Goal: Check status: Check status

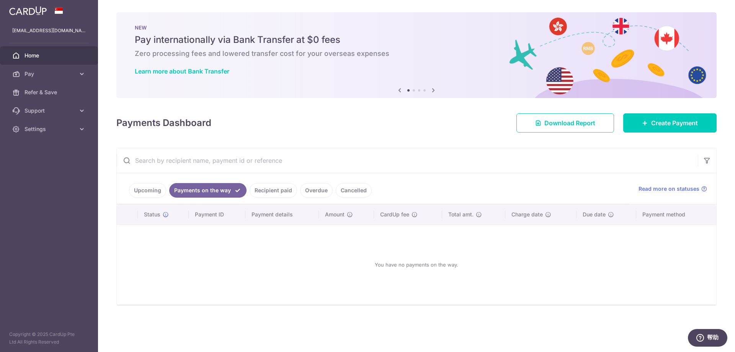
click at [253, 189] on link "Recipient paid" at bounding box center [273, 190] width 47 height 15
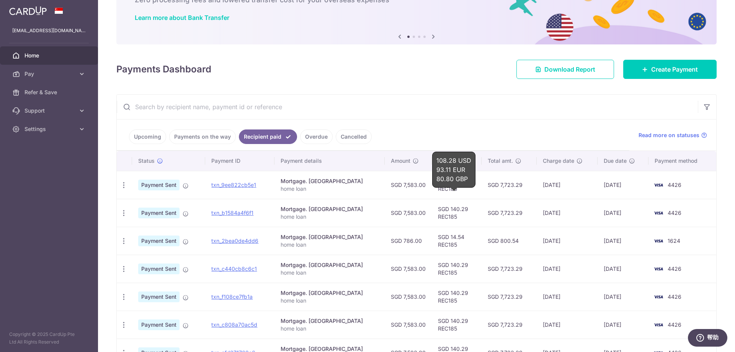
scroll to position [77, 0]
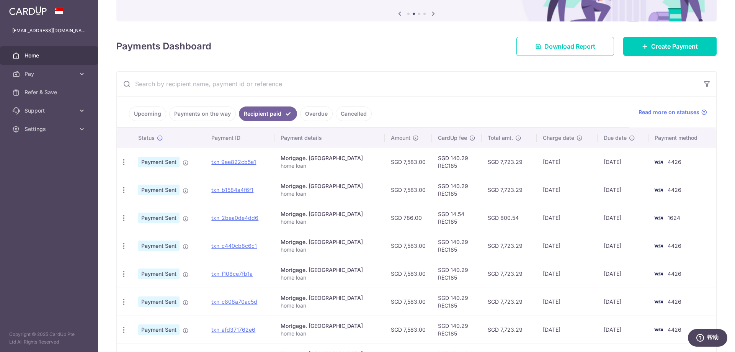
click at [420, 61] on div "× Pause Schedule Pause all future payments in this series Pause just this one p…" at bounding box center [416, 176] width 637 height 352
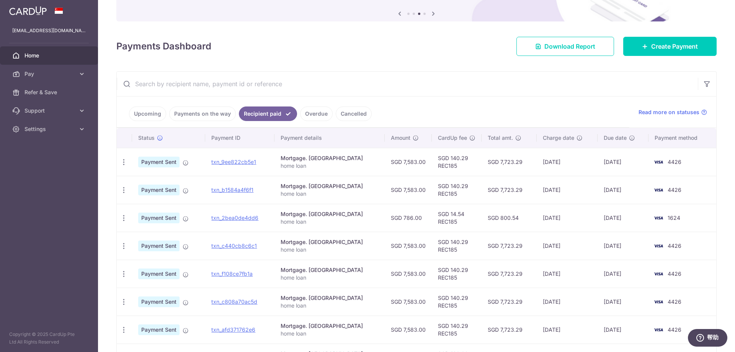
click at [145, 116] on link "Upcoming" at bounding box center [147, 113] width 37 height 15
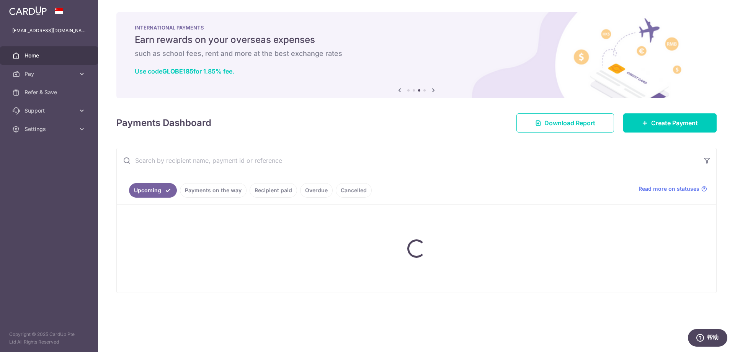
scroll to position [0, 0]
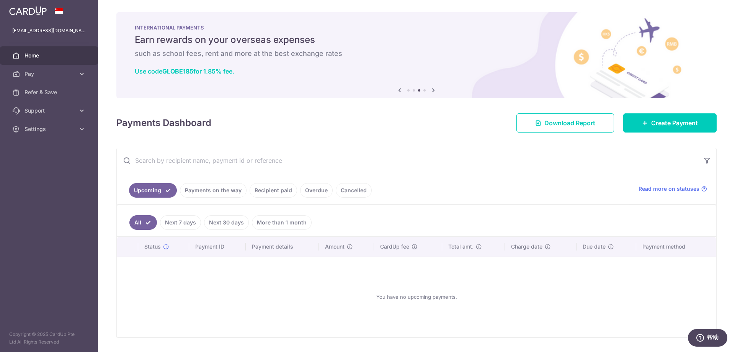
click at [350, 188] on link "Cancelled" at bounding box center [354, 190] width 36 height 15
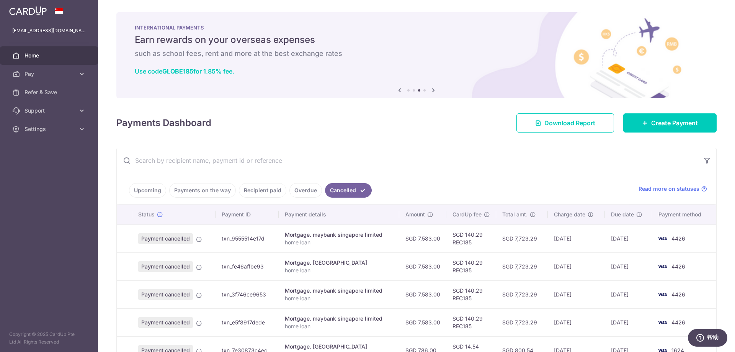
click at [293, 189] on link "Overdue" at bounding box center [305, 190] width 33 height 15
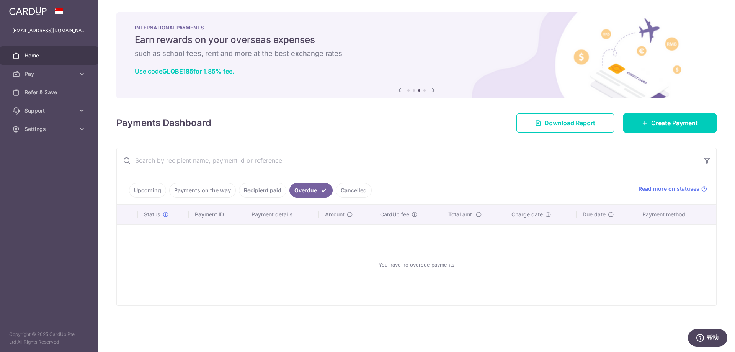
click at [269, 191] on link "Recipient paid" at bounding box center [262, 190] width 47 height 15
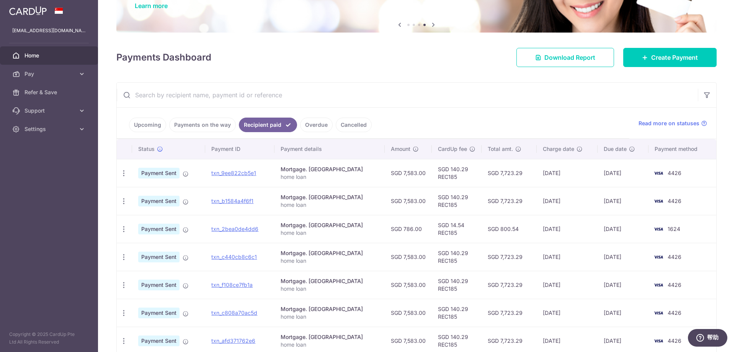
scroll to position [77, 0]
